Goal: Task Accomplishment & Management: Complete application form

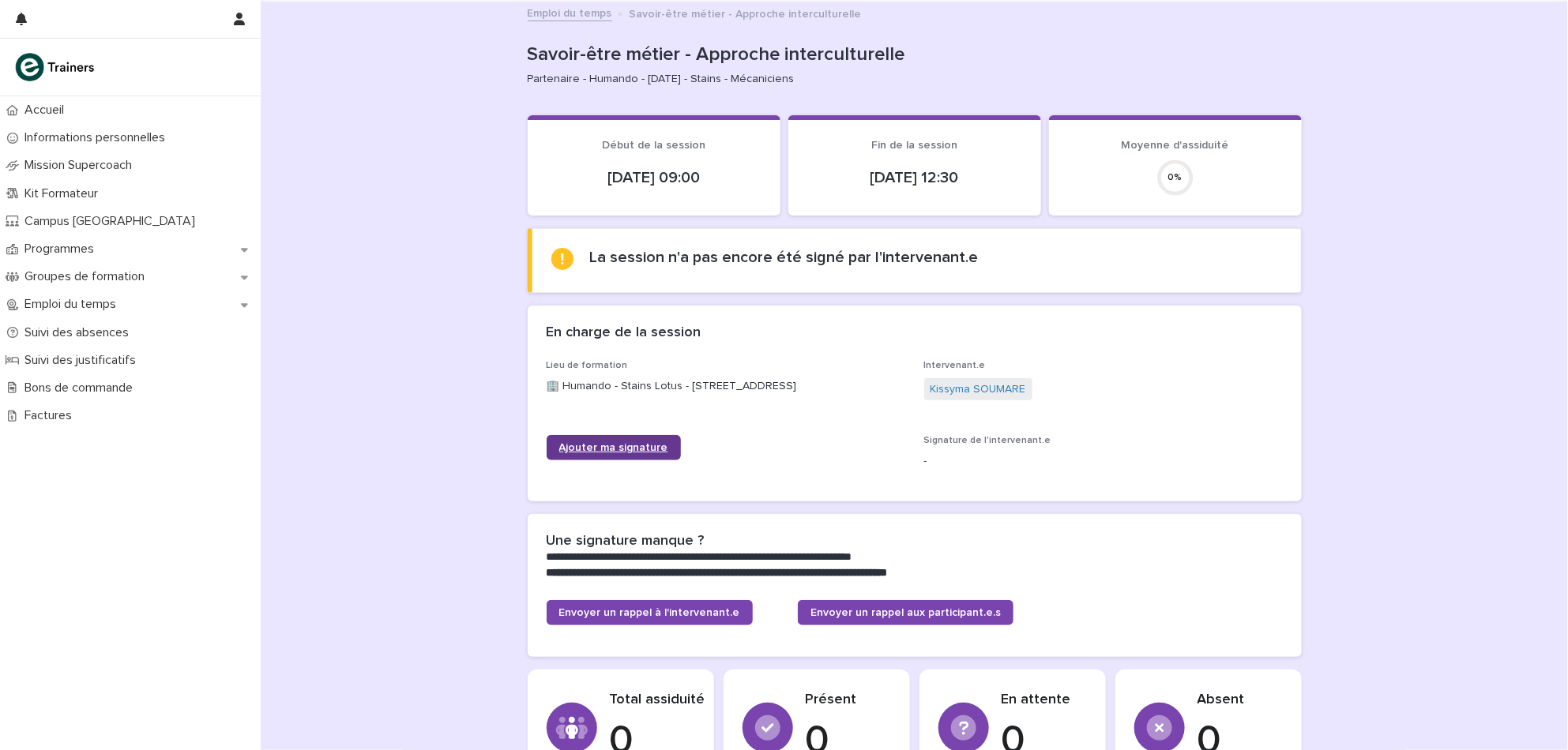
click at [645, 440] on link "Ajouter ma signature" at bounding box center [614, 447] width 134 height 25
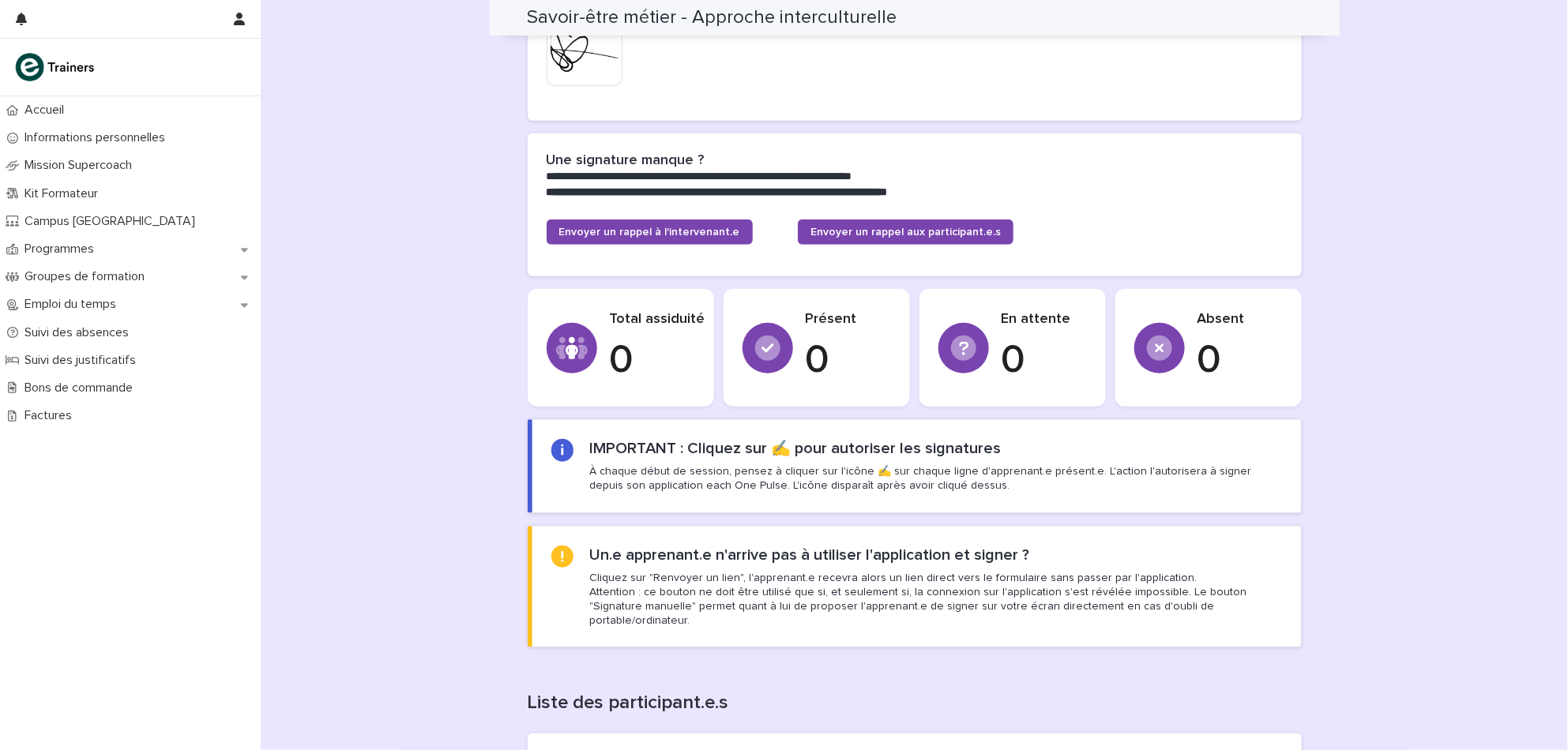
scroll to position [366, 0]
click at [873, 472] on p "À chaque début de session, pensez à cliquer sur l'icône ✍️ sur chaque ligne d'a…" at bounding box center [935, 477] width 692 height 28
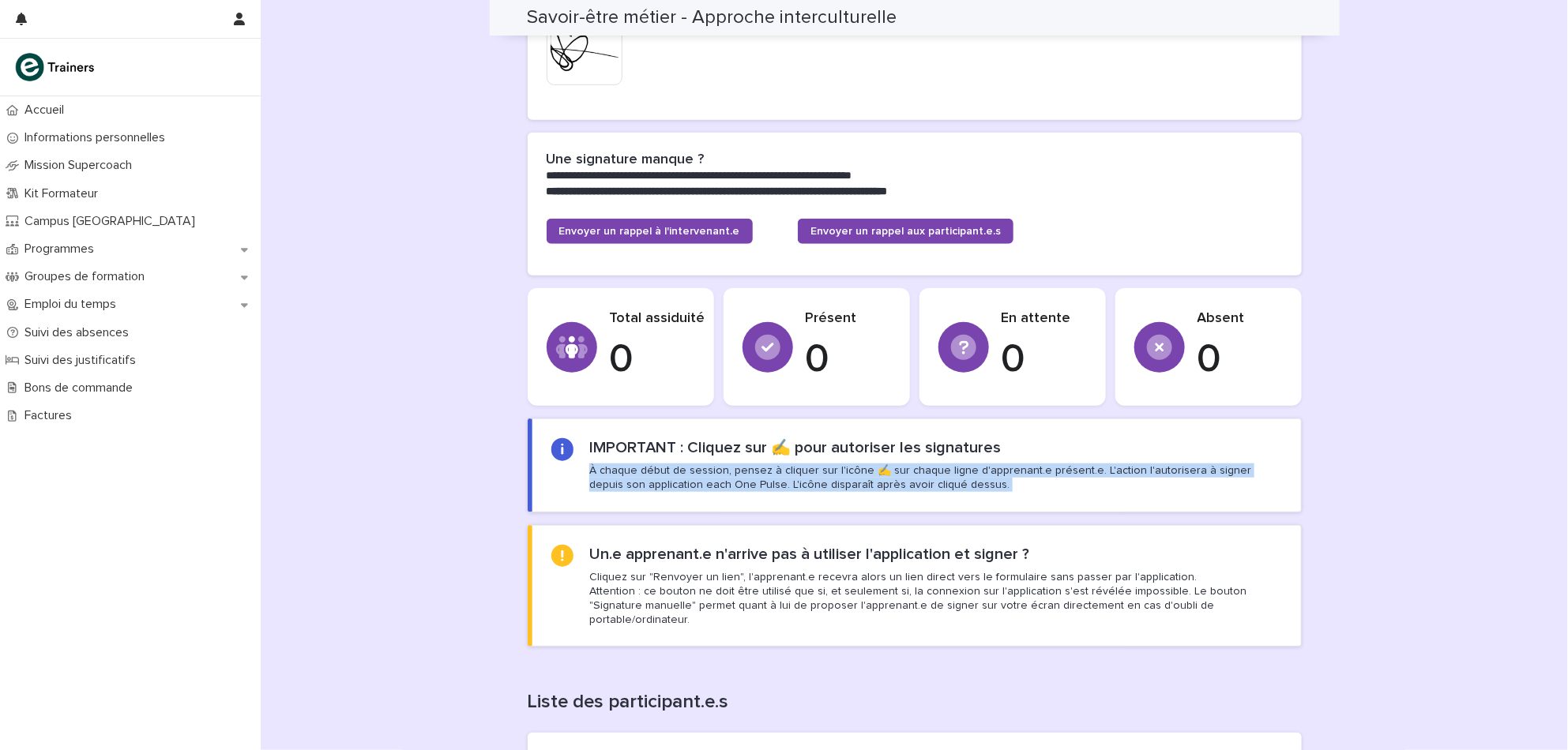
click at [935, 508] on section "IMPORTANT : Cliquez sur ✍️ pour autoriser les signatures À chaque début de sess…" at bounding box center [915, 464] width 774 height 93
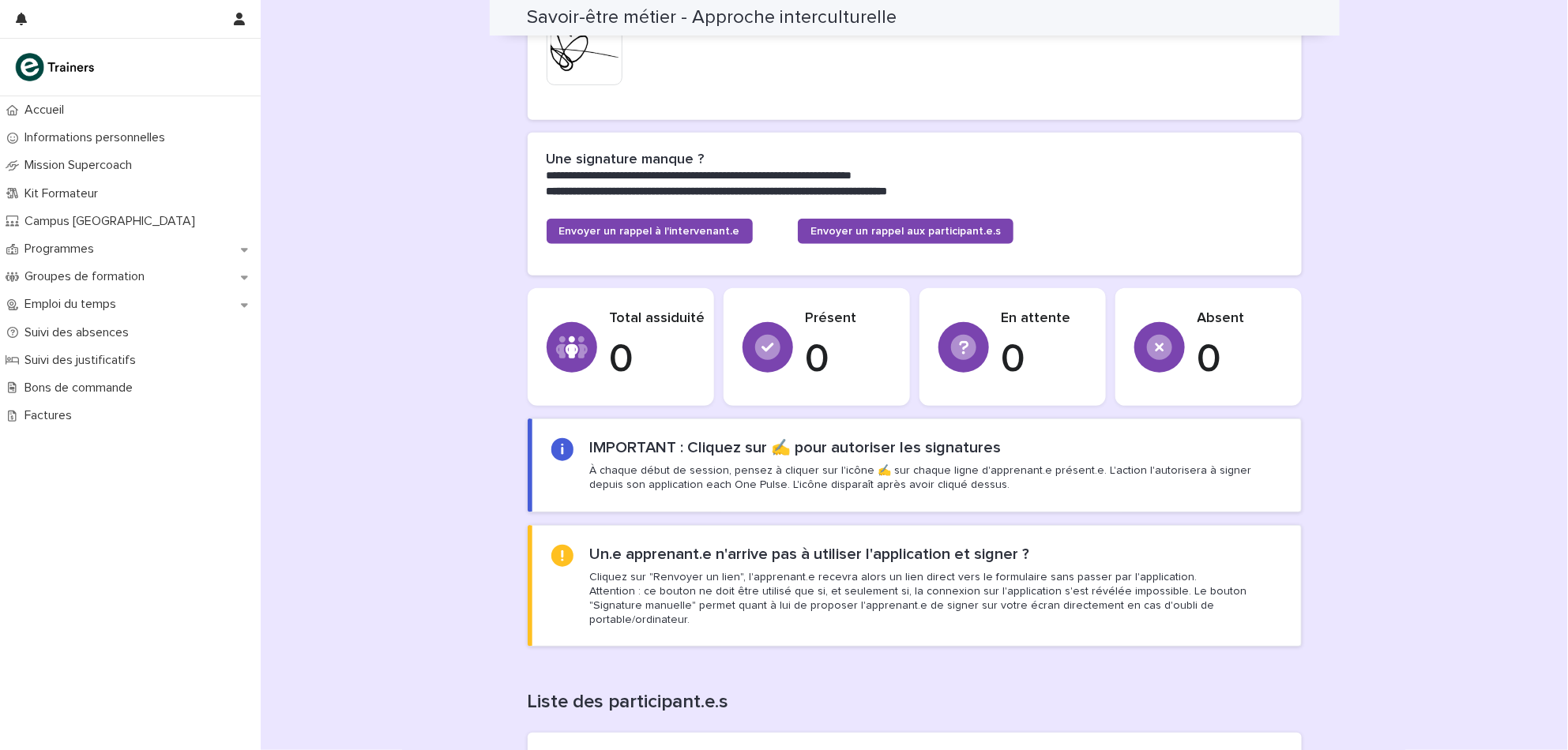
click at [855, 506] on section "IMPORTANT : Cliquez sur ✍️ pour autoriser les signatures À chaque début de sess…" at bounding box center [915, 464] width 774 height 93
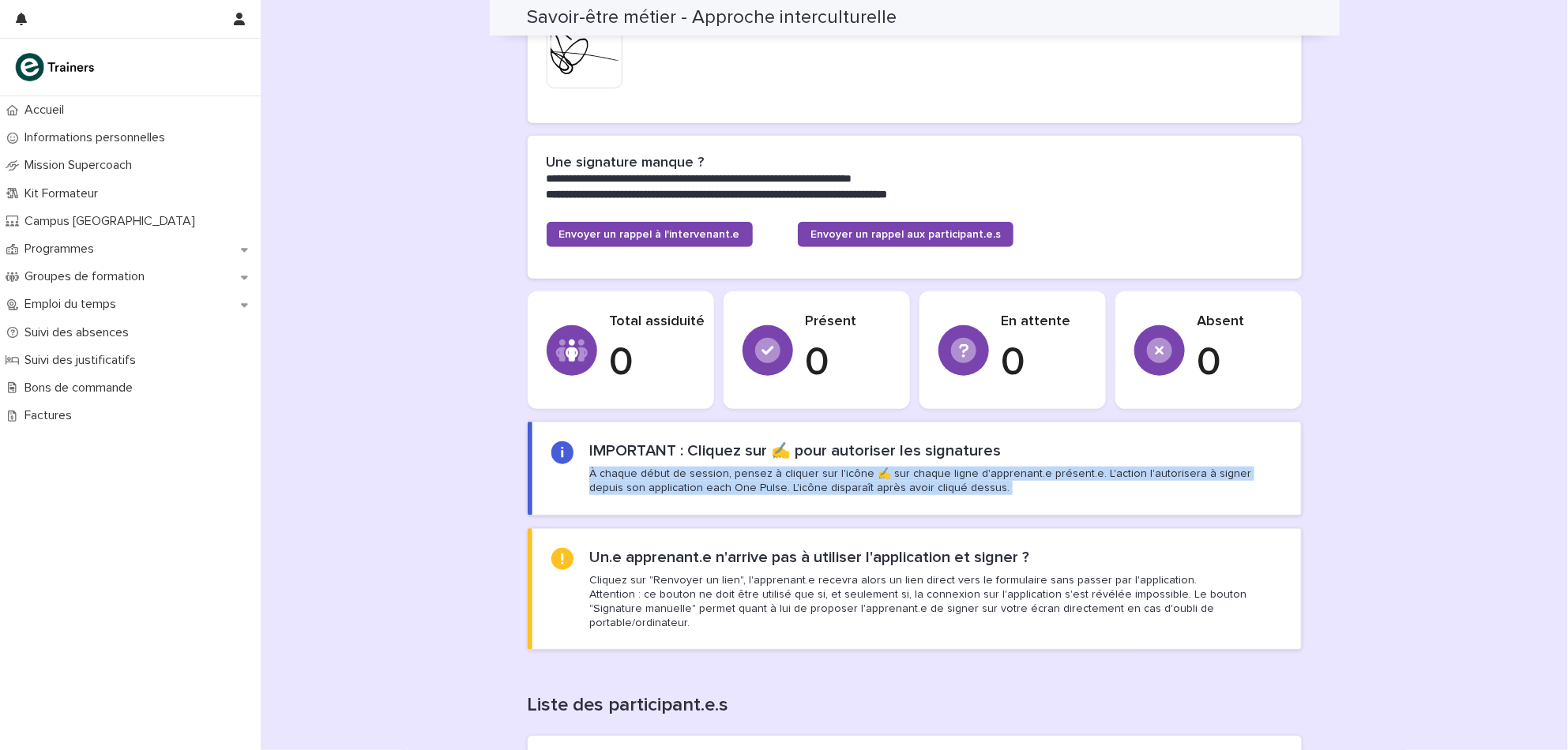
scroll to position [360, 0]
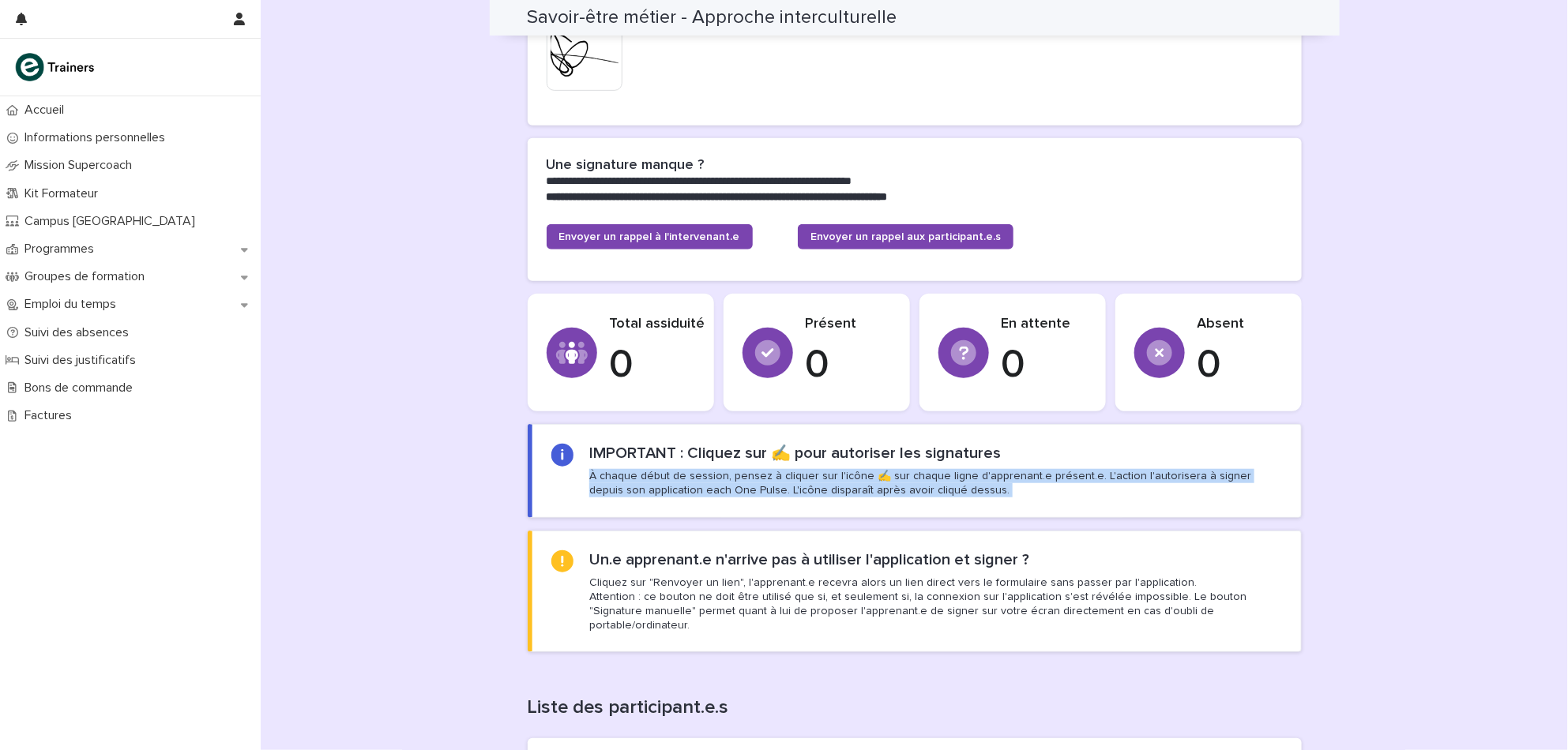
click at [406, 433] on div "**********" at bounding box center [914, 325] width 1307 height 1371
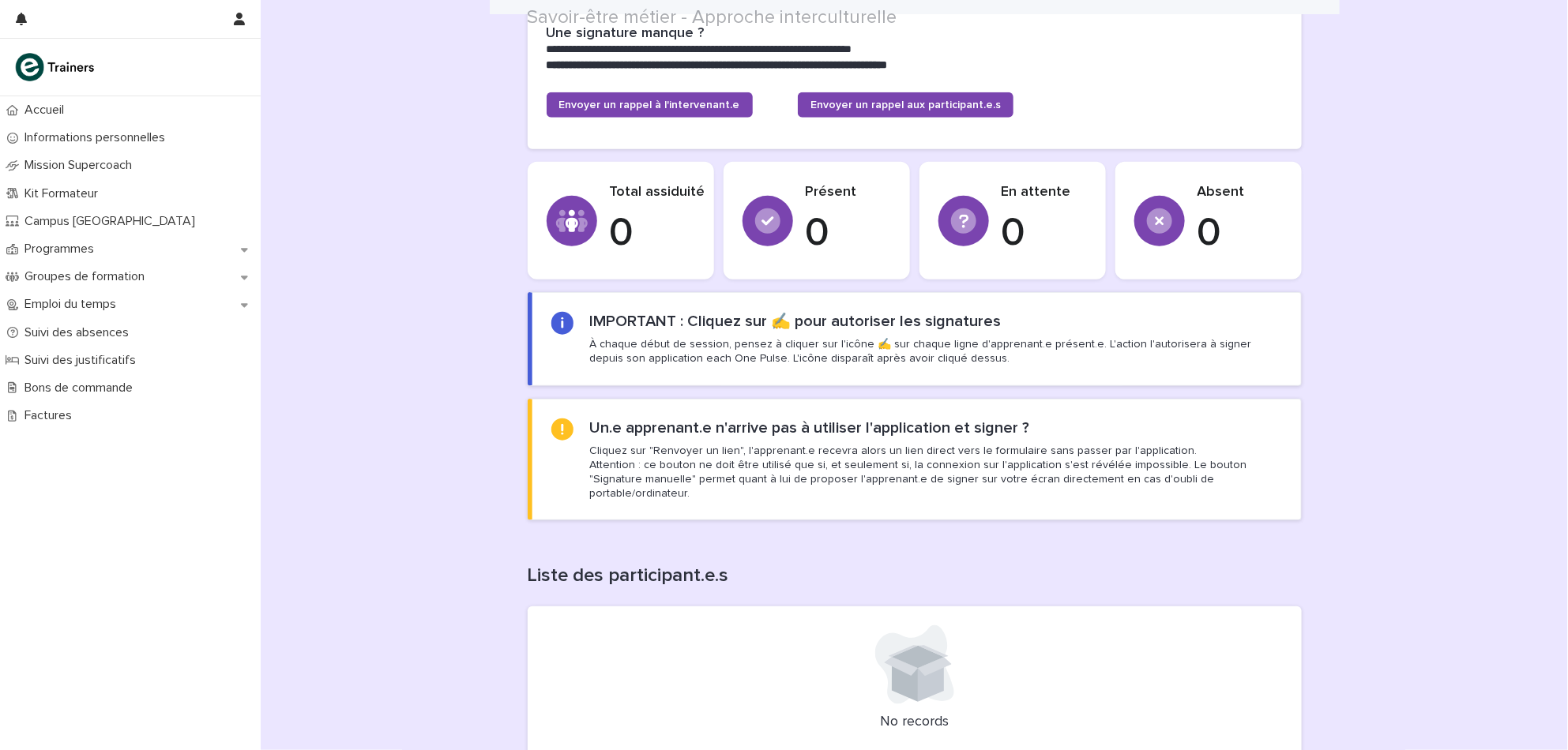
scroll to position [650, 0]
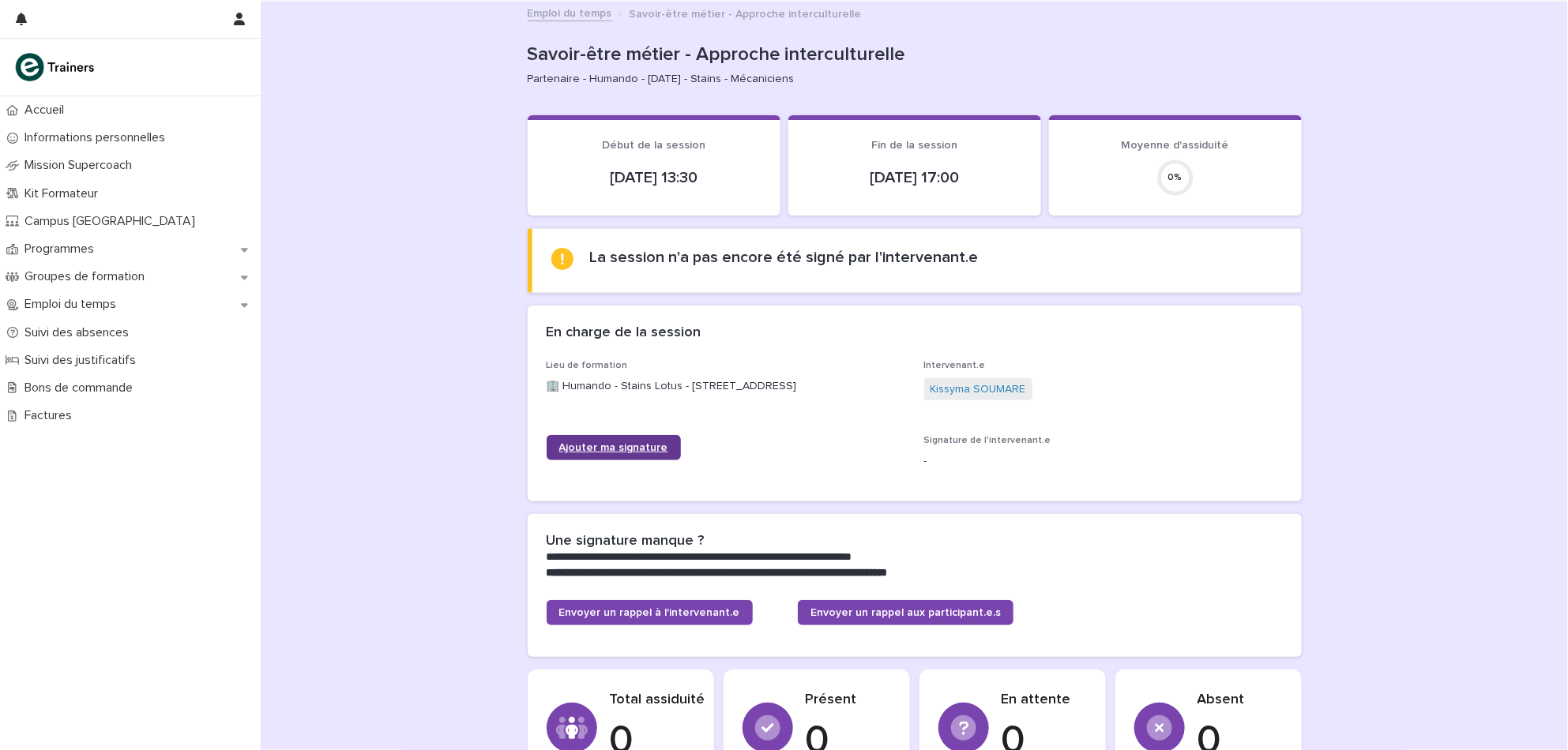
click at [626, 451] on span "Ajouter ma signature" at bounding box center [613, 448] width 109 height 11
